Goal: Information Seeking & Learning: Learn about a topic

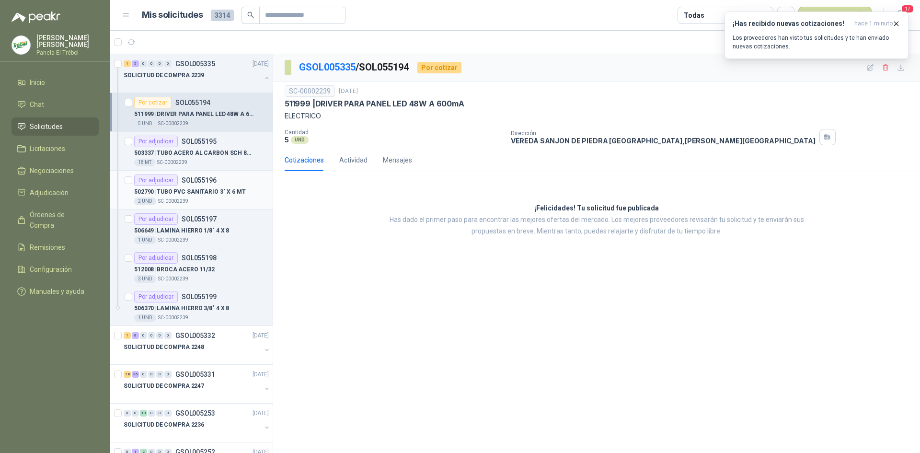
click at [213, 192] on p "502790 | TUBO PVC SANITARIO 3" X 6 MT" at bounding box center [190, 191] width 112 height 9
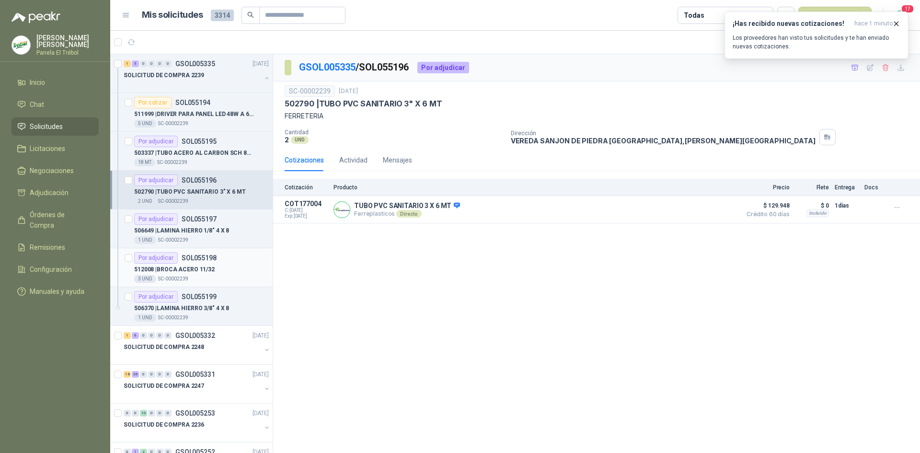
click at [210, 273] on p "512008 | BROCA ACERO 11/32" at bounding box center [174, 269] width 81 height 9
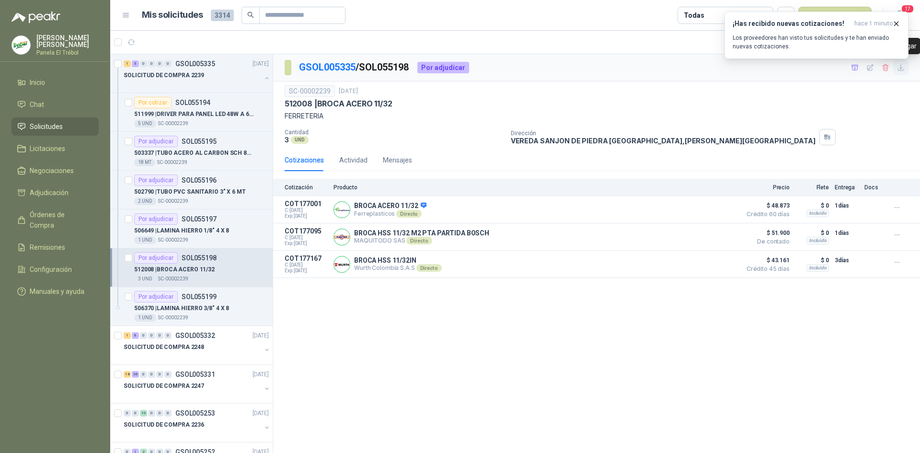
click at [902, 69] on icon "button" at bounding box center [901, 68] width 8 height 8
click at [198, 115] on p "511999 | DRIVER PARA PANEL LED 48W A 600mA" at bounding box center [193, 114] width 119 height 9
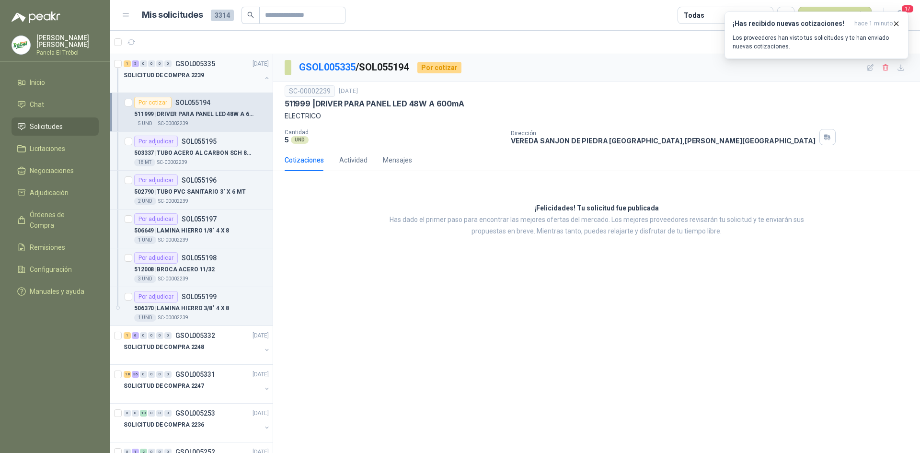
click at [263, 75] on button "button" at bounding box center [267, 78] width 8 height 8
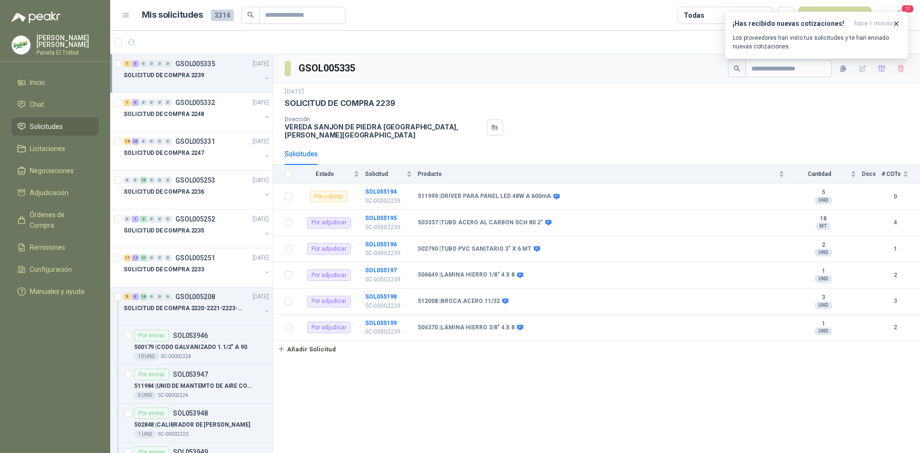
click at [263, 75] on button "button" at bounding box center [267, 78] width 8 height 8
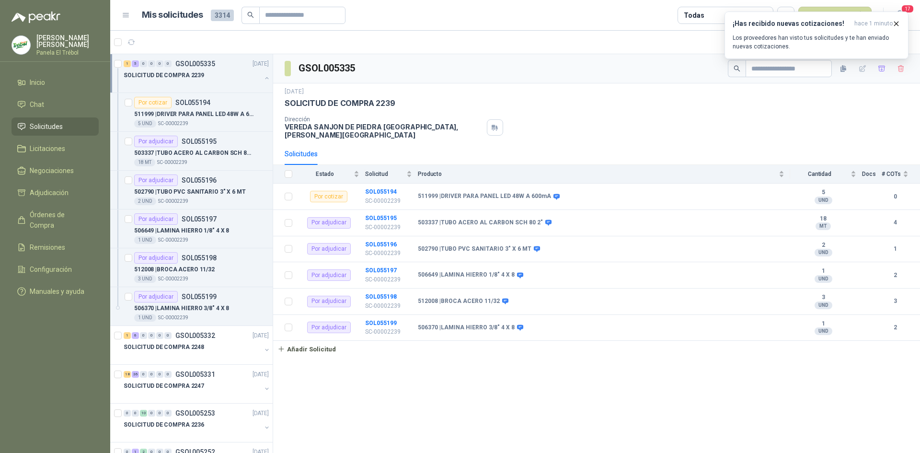
click at [263, 75] on button "button" at bounding box center [267, 78] width 8 height 8
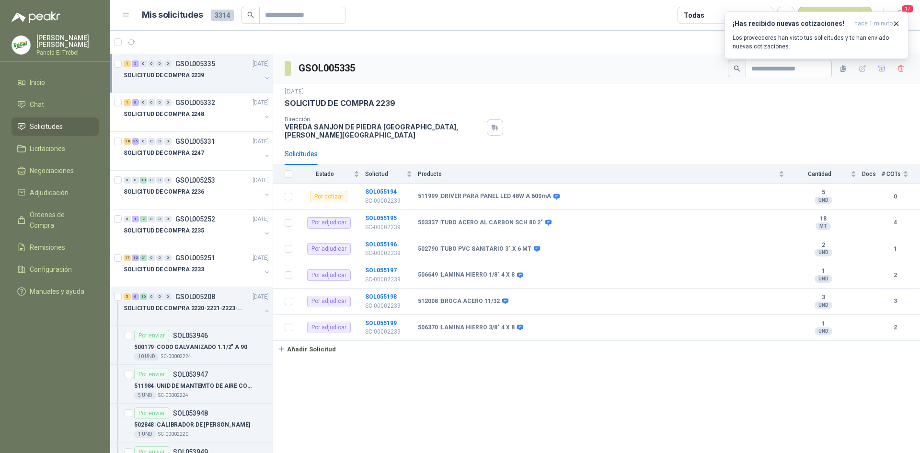
click at [263, 75] on button "button" at bounding box center [267, 78] width 8 height 8
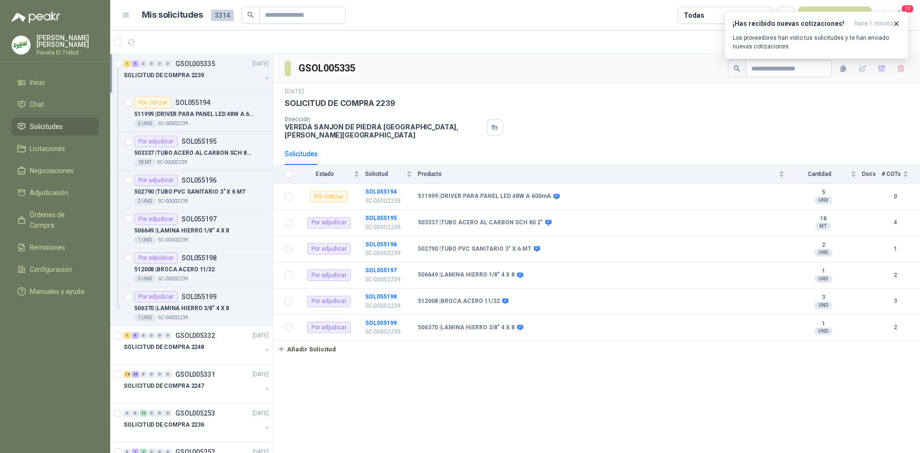
click at [263, 81] on button "button" at bounding box center [267, 78] width 8 height 8
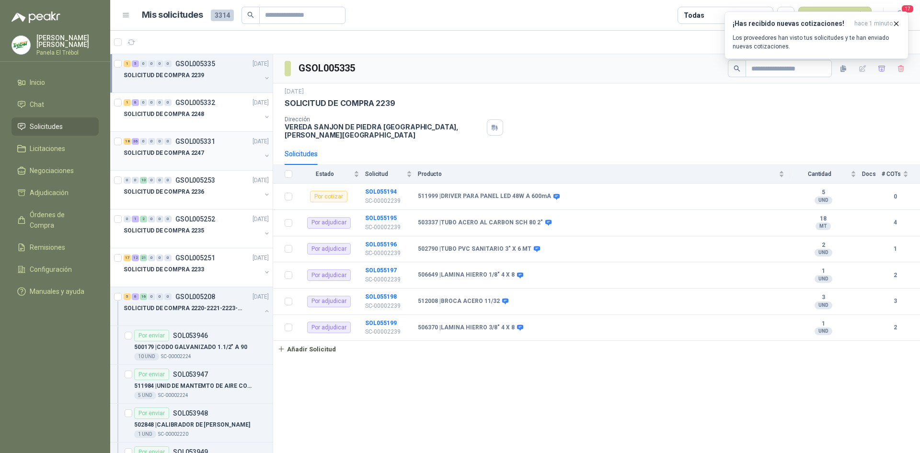
click at [253, 153] on div "SOLICITUD DE COMPRA 2247" at bounding box center [193, 153] width 138 height 12
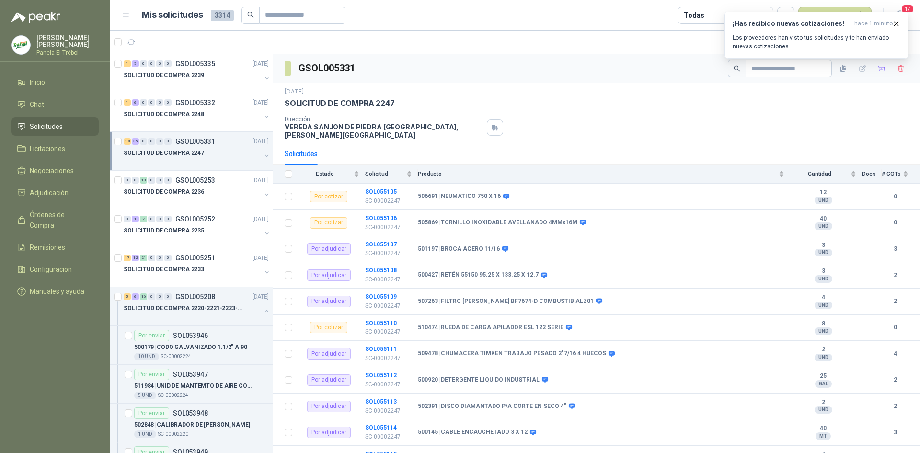
click at [263, 156] on button "button" at bounding box center [267, 156] width 8 height 8
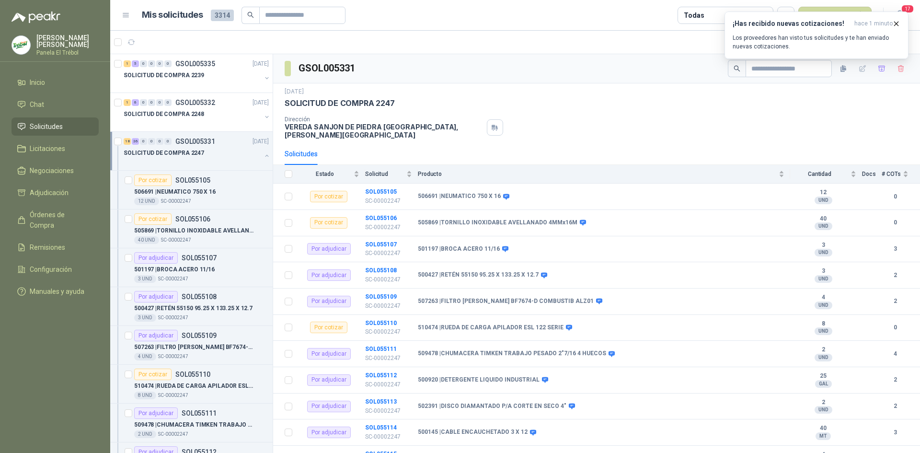
scroll to position [0, 0]
click at [205, 186] on div "506691 | NEUMATICO 750 X 16" at bounding box center [201, 191] width 135 height 12
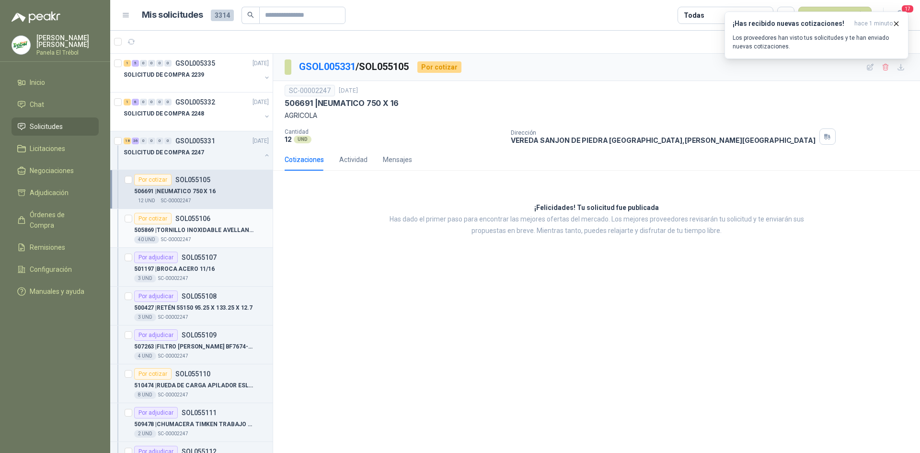
click at [189, 229] on p "505869 | TORNILLO INOXIDABLE AVELLANADO 4MMx16M" at bounding box center [193, 230] width 119 height 9
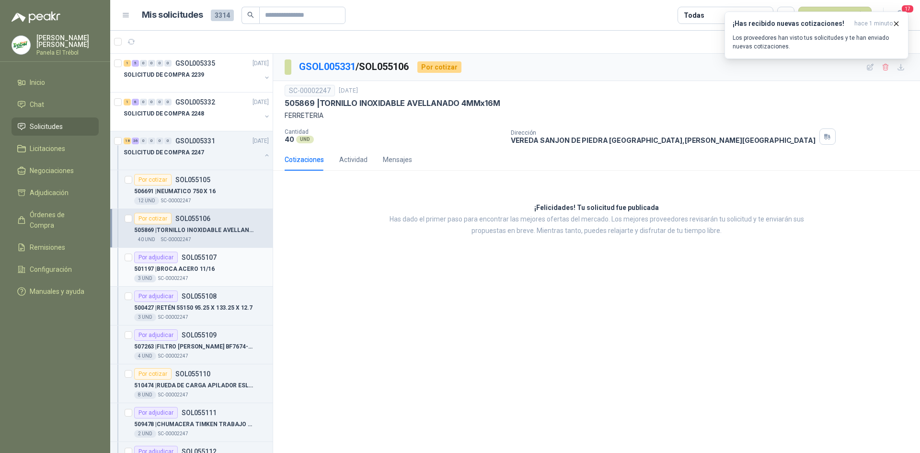
click at [182, 272] on p "501197 | BROCA ACERO 11/16" at bounding box center [174, 269] width 81 height 9
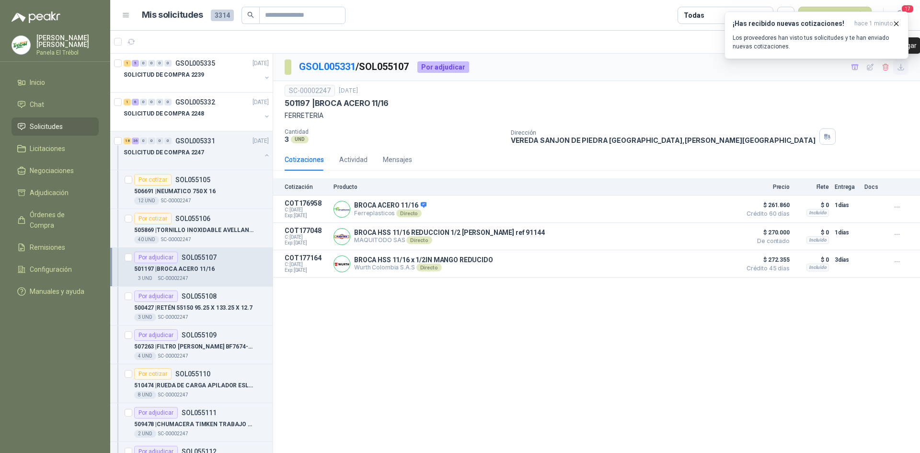
click at [902, 67] on icon "button" at bounding box center [901, 67] width 8 height 8
click at [208, 299] on p "SOL055108" at bounding box center [199, 296] width 35 height 7
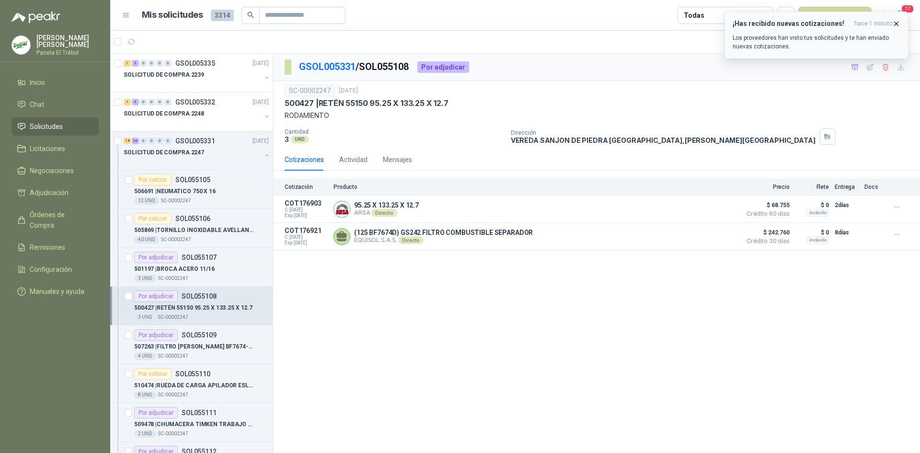
click at [899, 26] on icon "button" at bounding box center [896, 24] width 8 height 8
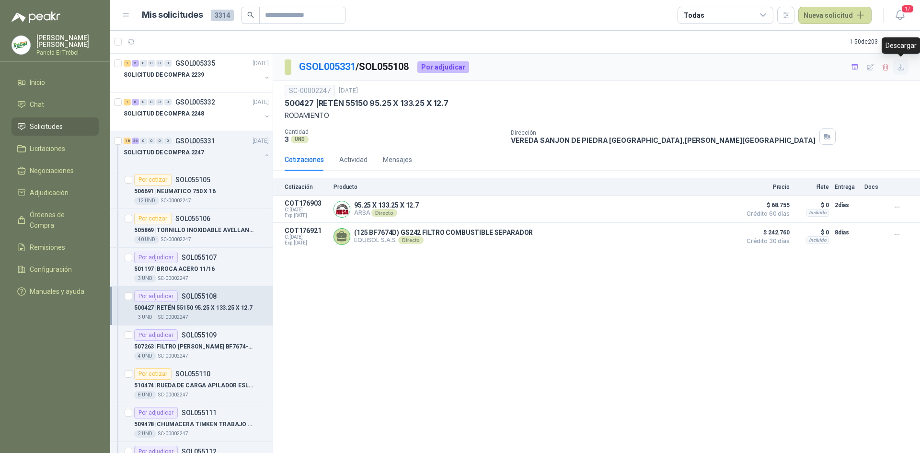
click at [902, 68] on icon "button" at bounding box center [901, 67] width 8 height 8
click at [197, 346] on p "507263 | FILTRO [PERSON_NAME] BF7674-D COMBUSTIB ALZ01" at bounding box center [193, 346] width 119 height 9
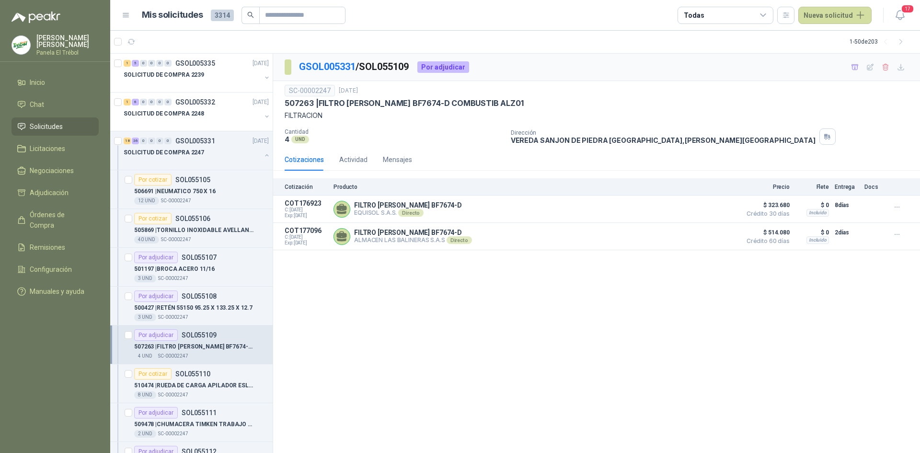
scroll to position [64, 0]
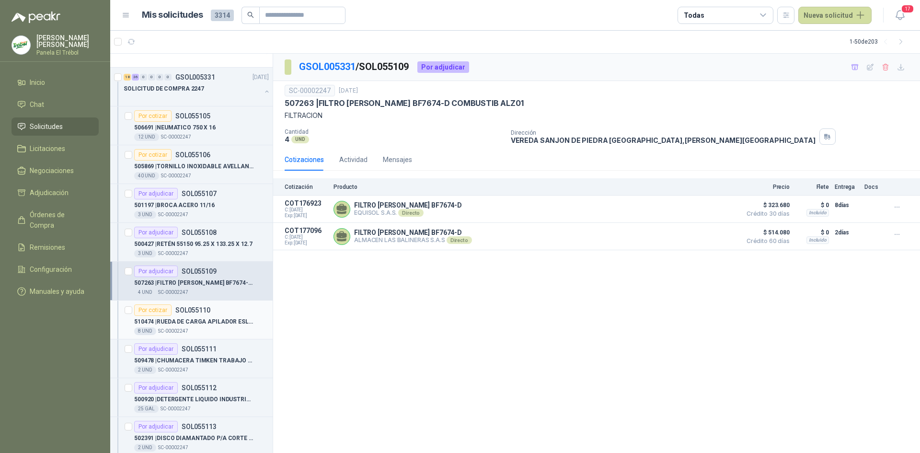
click at [192, 323] on p "510474 | [PERSON_NAME] DE CARGA APILADOR ESL 122 SERIE" at bounding box center [193, 321] width 119 height 9
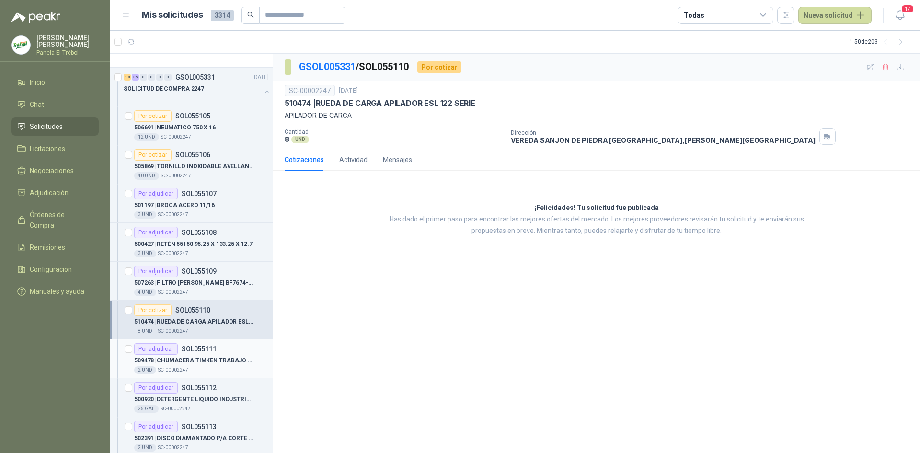
click at [164, 357] on p "509478 | CHUMACERA TIMKEN TRABAJO PESADO 2"7/16 4 HUECOS" at bounding box center [193, 360] width 119 height 9
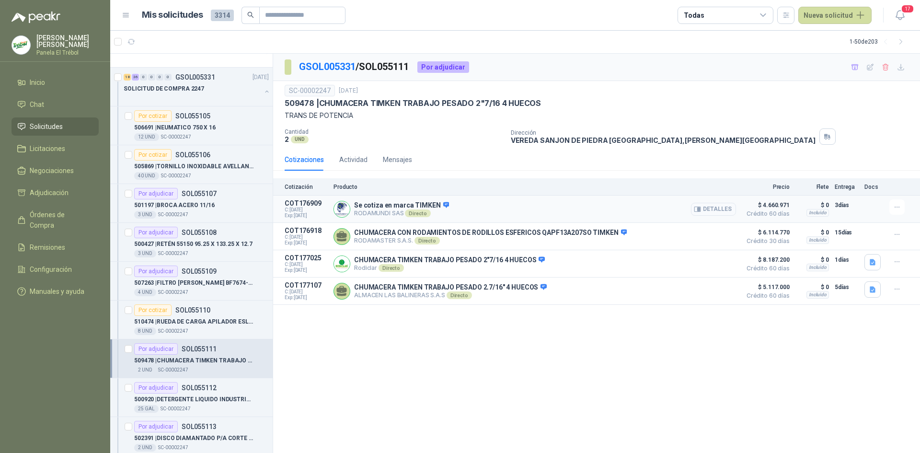
click at [717, 210] on button "Detalles" at bounding box center [713, 209] width 45 height 13
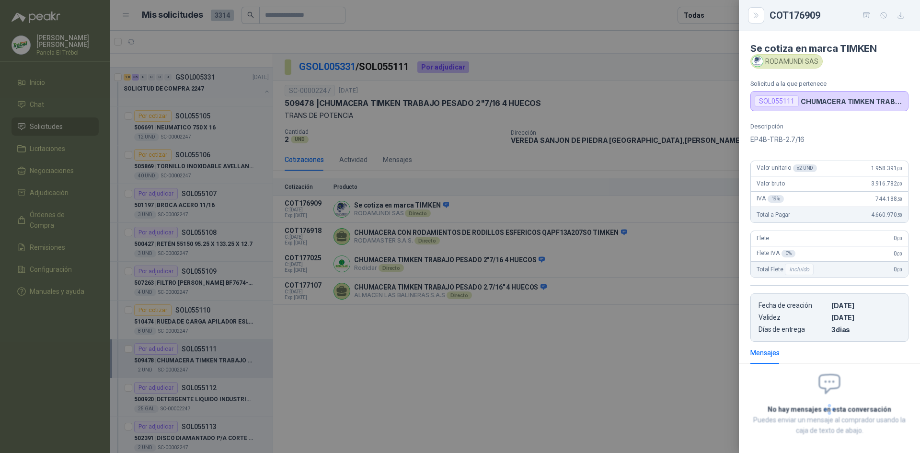
scroll to position [43, 0]
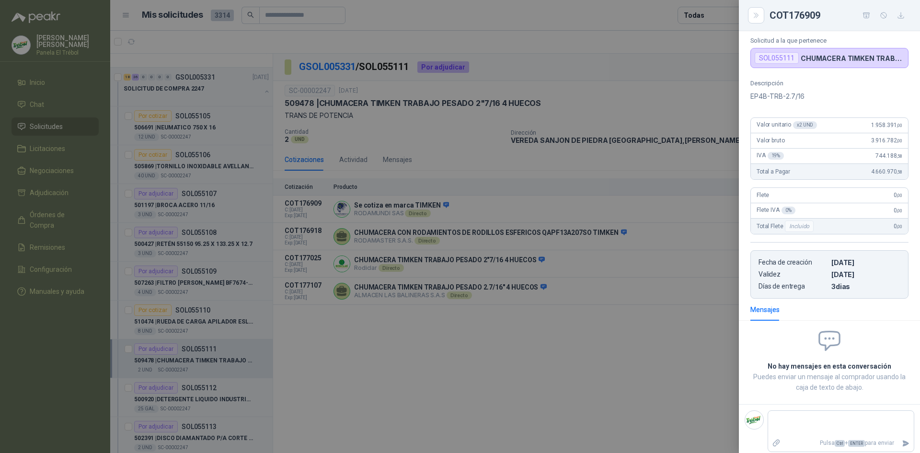
click at [697, 357] on div at bounding box center [460, 226] width 920 height 453
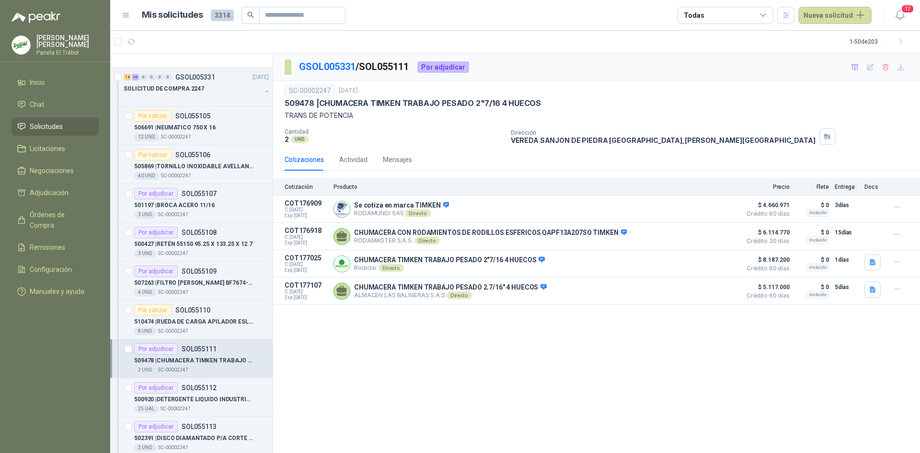
click at [722, 402] on div "GSOL005331 / SOL055111 Por adjudicar SC-00002247 [DATE] 509478 | CHUMACERA TIMK…" at bounding box center [596, 253] width 647 height 399
click at [217, 400] on p "500920 | DETERGENTE LIQUIDO INDUSTRIAL" at bounding box center [193, 399] width 119 height 9
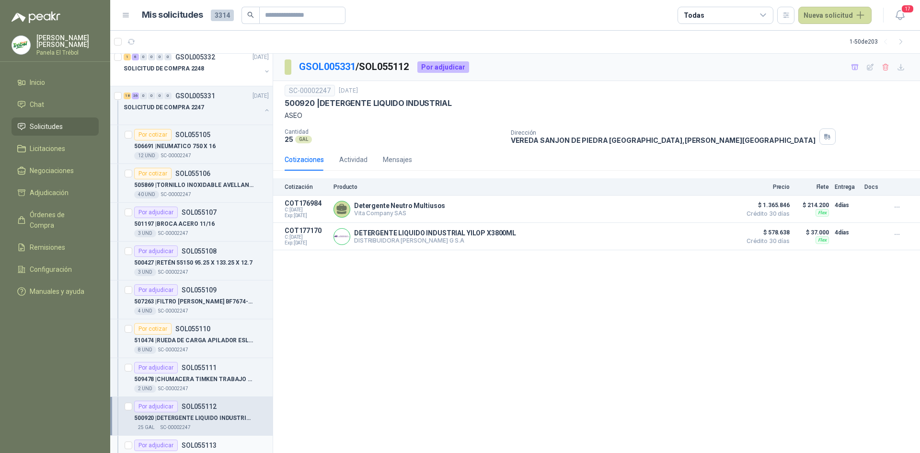
scroll to position [128, 0]
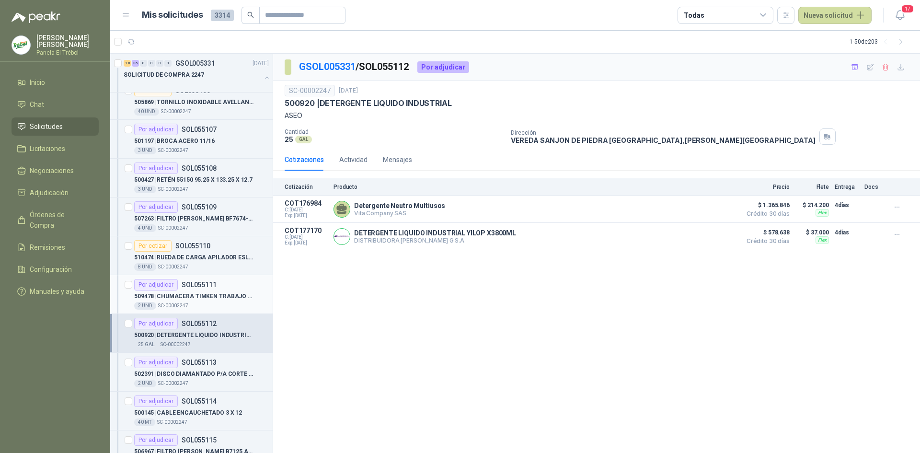
click at [183, 299] on p "509478 | CHUMACERA TIMKEN TRABAJO PESADO 2"7/16 4 HUECOS" at bounding box center [193, 296] width 119 height 9
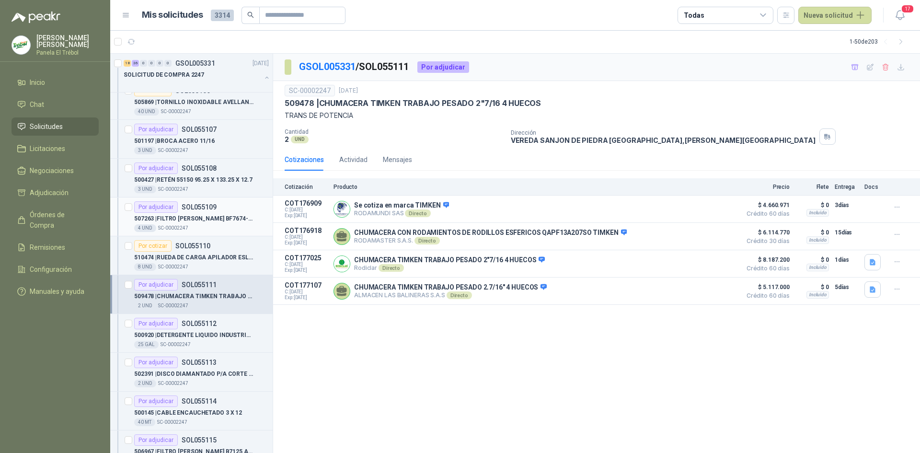
click at [214, 212] on div "Por adjudicar SOL055109" at bounding box center [175, 207] width 82 height 12
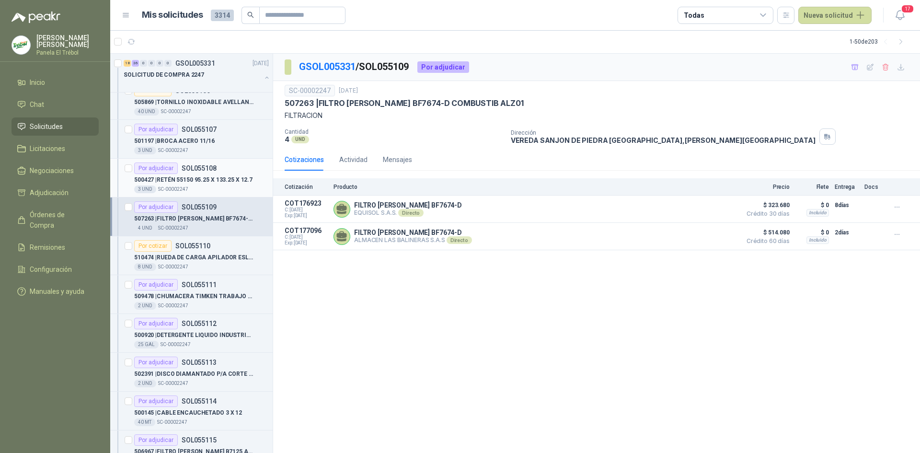
click at [183, 180] on p "500427 | RETÉN 55150 95.25 X 133.25 X 12.7" at bounding box center [193, 179] width 118 height 9
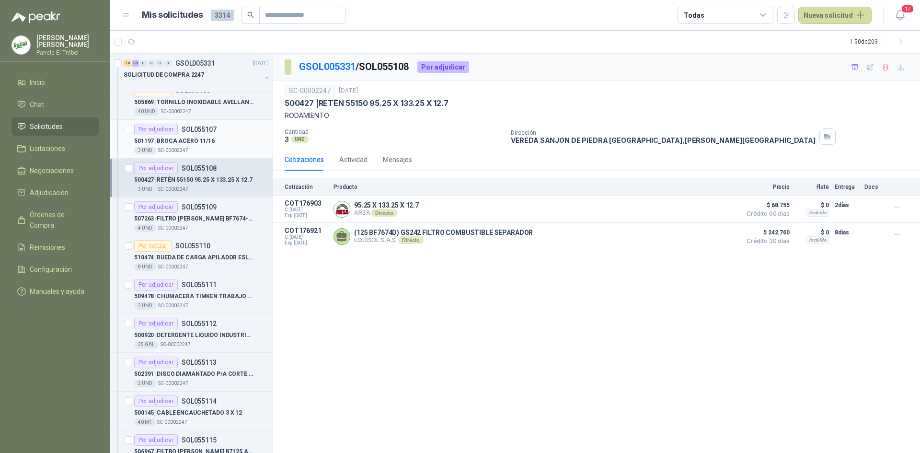
click at [203, 138] on p "501197 | BROCA ACERO 11/16" at bounding box center [174, 141] width 81 height 9
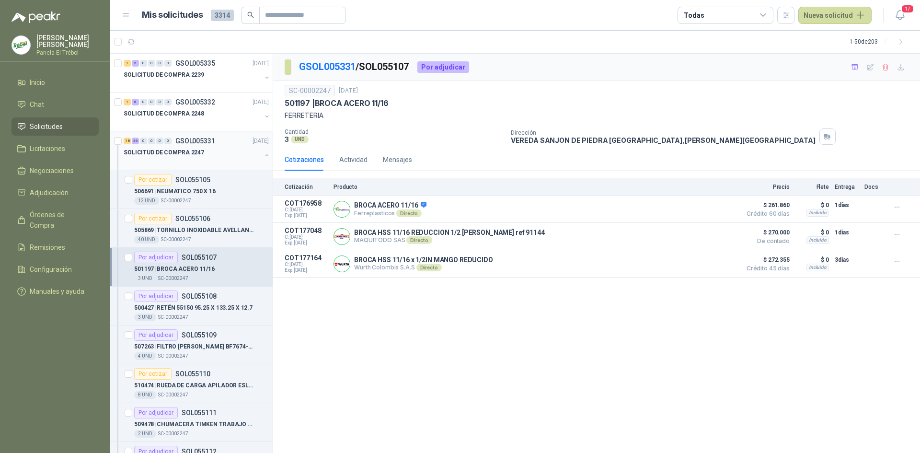
click at [263, 157] on button "button" at bounding box center [267, 155] width 8 height 8
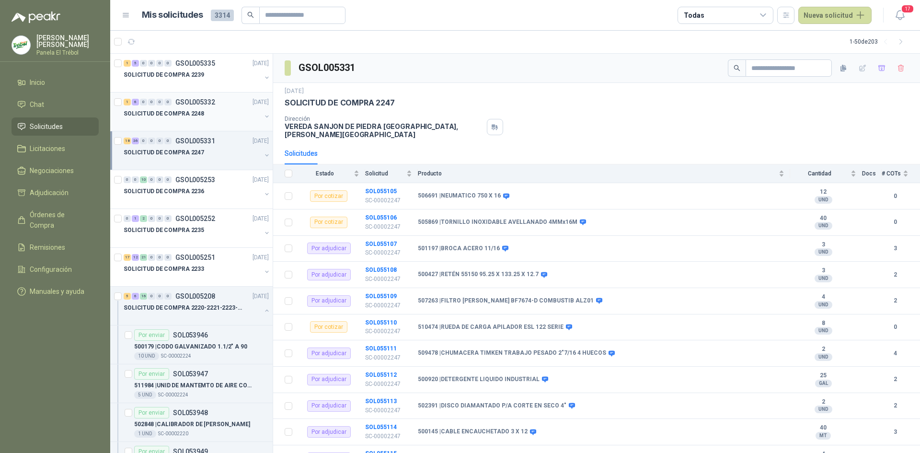
click at [263, 116] on button "button" at bounding box center [267, 117] width 8 height 8
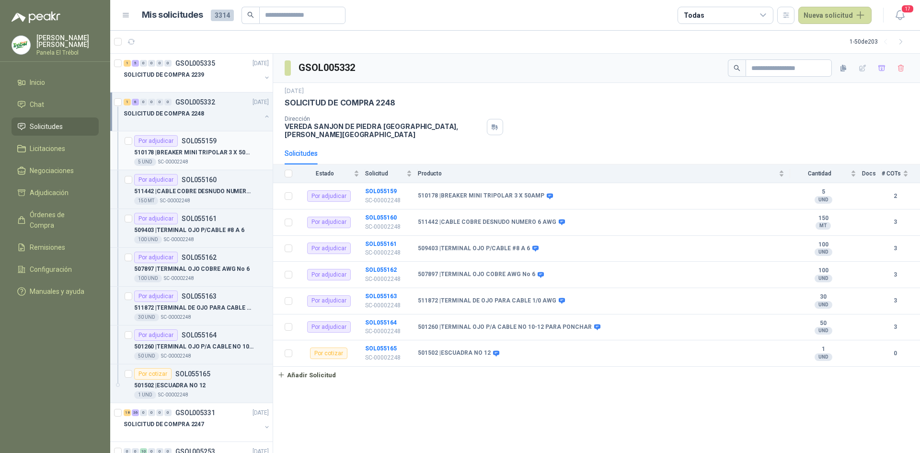
click at [194, 154] on p "510178 | BREAKER MINI TRIPOLAR 3 X 50AMP" at bounding box center [193, 152] width 119 height 9
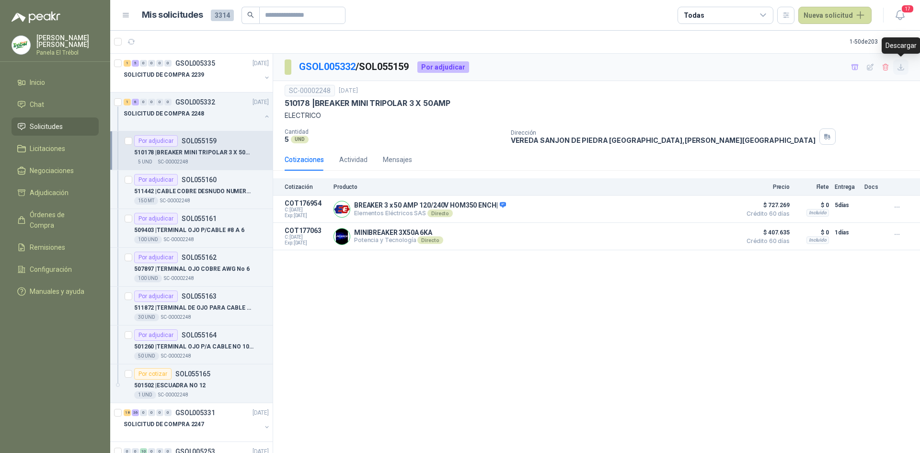
click at [900, 69] on icon "button" at bounding box center [901, 67] width 8 height 8
click at [200, 195] on p "511442 | CABLE COBRE DESNUDO NUMERO 6 AWG" at bounding box center [193, 191] width 119 height 9
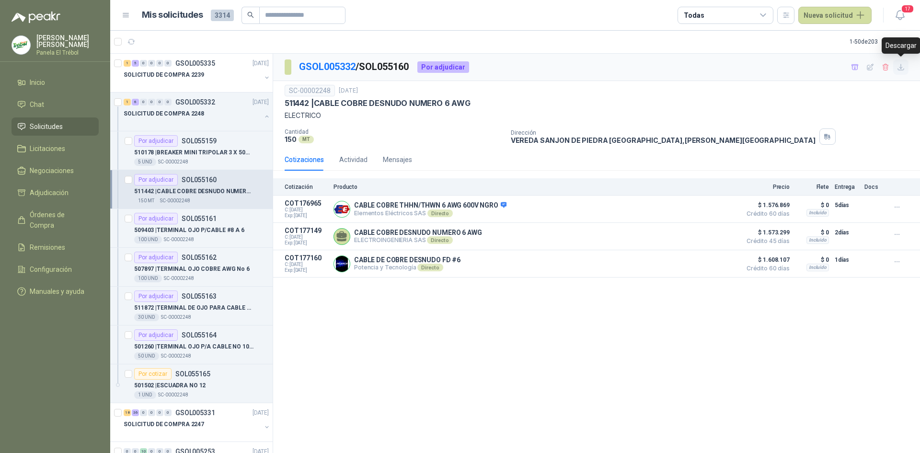
click at [902, 69] on icon "button" at bounding box center [901, 67] width 8 height 8
click at [213, 235] on div "509403 | TERMINAL OJO P/CABLE #8 A 6" at bounding box center [201, 230] width 135 height 12
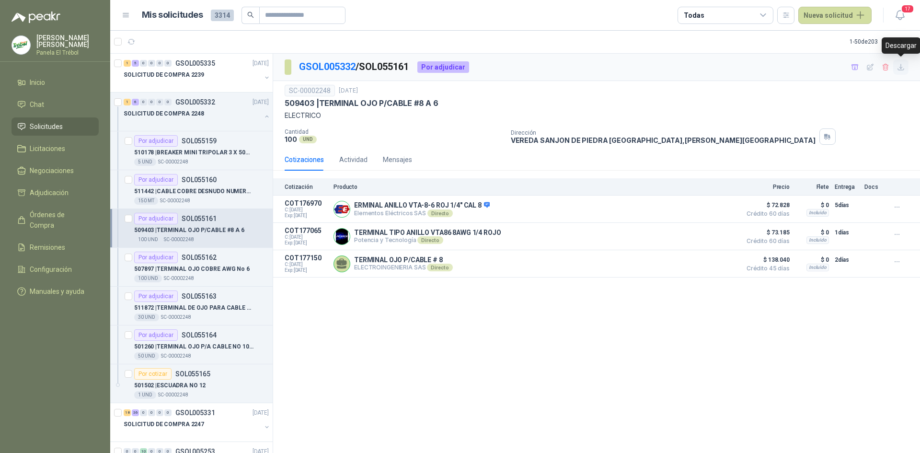
click at [901, 67] on icon "button" at bounding box center [901, 67] width 8 height 8
click at [210, 271] on p "507897 | TERMINAL OJO COBRE AWG No 6" at bounding box center [191, 269] width 115 height 9
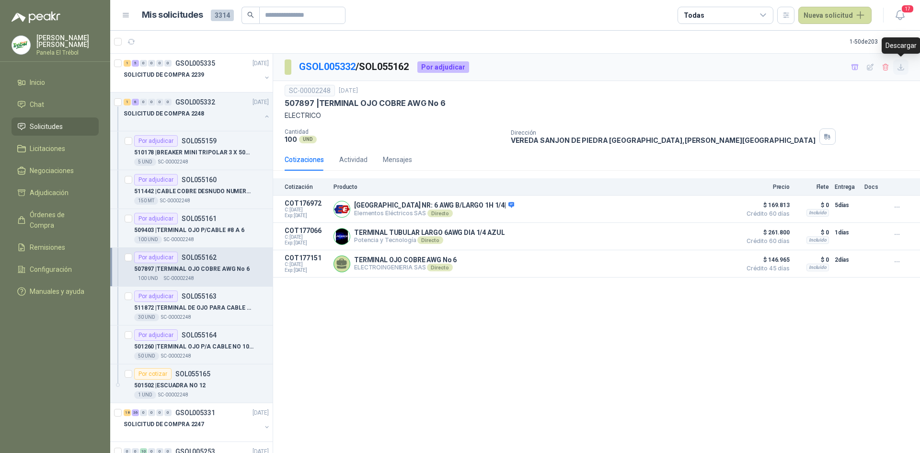
click at [904, 69] on icon "button" at bounding box center [901, 67] width 6 height 6
click at [197, 316] on div "30 UND  SC-00002248" at bounding box center [201, 317] width 135 height 8
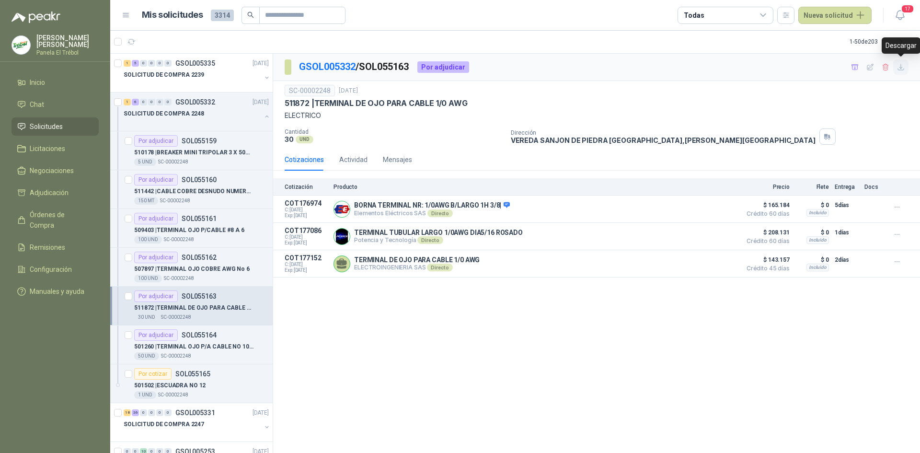
click at [901, 69] on icon "button" at bounding box center [901, 67] width 8 height 8
click at [204, 350] on p "501260 | TERMINAL OJO P/A CABLE NO 10-12 PARA PONCHAR" at bounding box center [193, 346] width 119 height 9
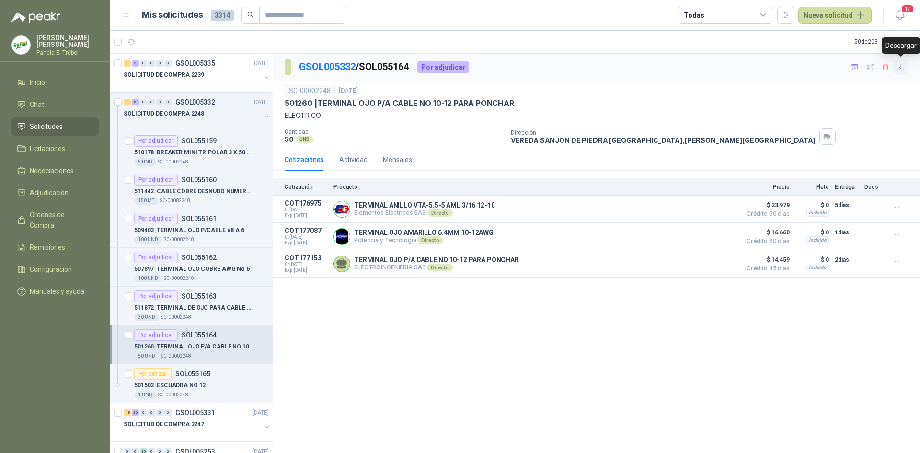
click at [899, 67] on icon "button" at bounding box center [901, 67] width 6 height 6
click at [196, 386] on p "501502 | ESCUADRA NO 12" at bounding box center [169, 385] width 71 height 9
